Goal: Task Accomplishment & Management: Complete application form

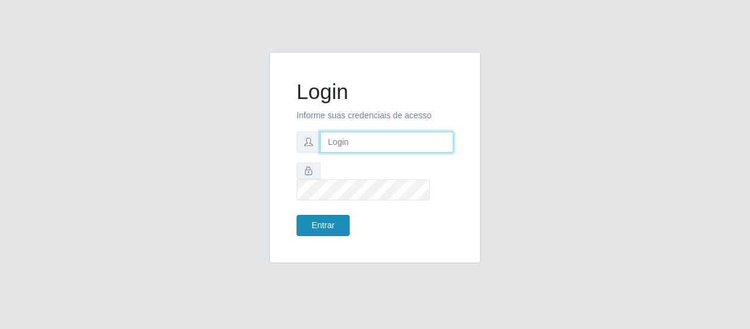
type input "[EMAIL_ADDRESS][DOMAIN_NAME]"
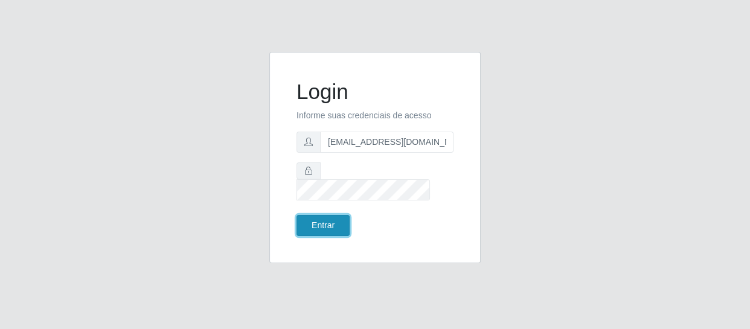
click at [332, 217] on button "Entrar" at bounding box center [322, 225] width 53 height 21
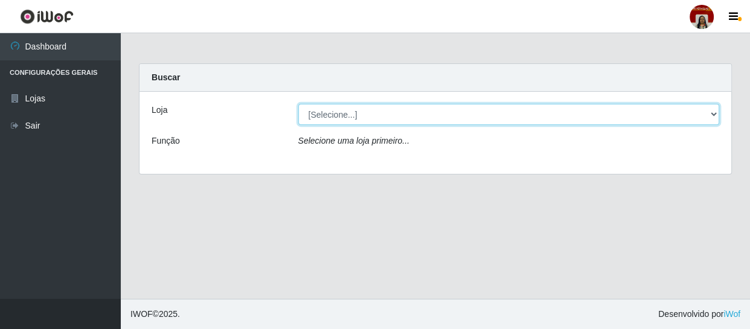
click at [708, 115] on select "[Selecione...] Mar Vermelho - Loja 04" at bounding box center [508, 114] width 421 height 21
select select "251"
click at [298, 104] on select "[Selecione...] Mar Vermelho - Loja 04" at bounding box center [508, 114] width 421 height 21
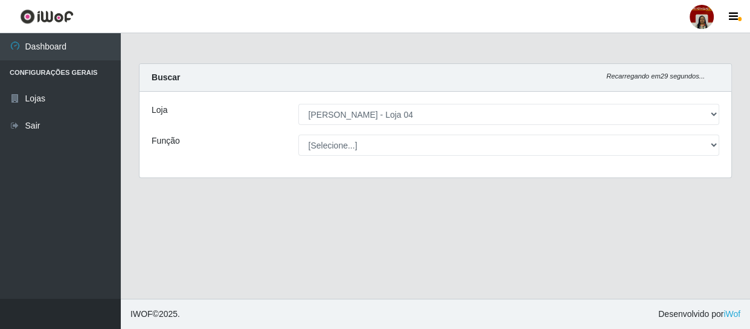
click at [722, 137] on div "[Selecione...] ASG ASG + ASG ++ Auxiliar de Depósito Auxiliar de Depósito + Aux…" at bounding box center [509, 145] width 440 height 21
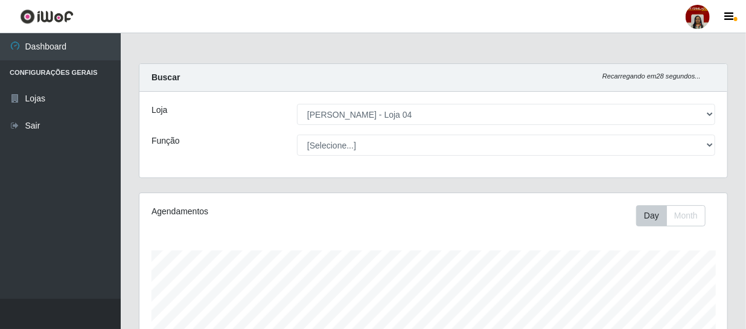
scroll to position [251, 588]
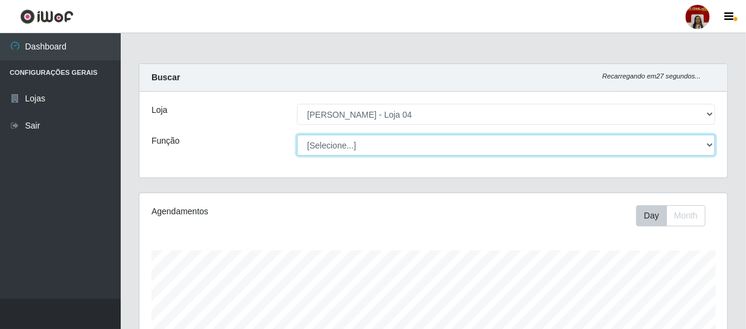
click at [712, 145] on select "[Selecione...] ASG ASG + ASG ++ Auxiliar de Depósito Auxiliar de Depósito + Aux…" at bounding box center [506, 145] width 418 height 21
select select "22"
click at [297, 135] on select "[Selecione...] ASG ASG + ASG ++ Auxiliar de Depósito Auxiliar de Depósito + Aux…" at bounding box center [506, 145] width 418 height 21
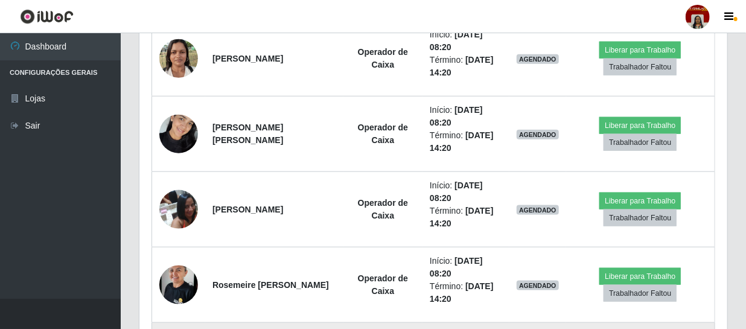
scroll to position [586, 0]
